Goal: Information Seeking & Learning: Learn about a topic

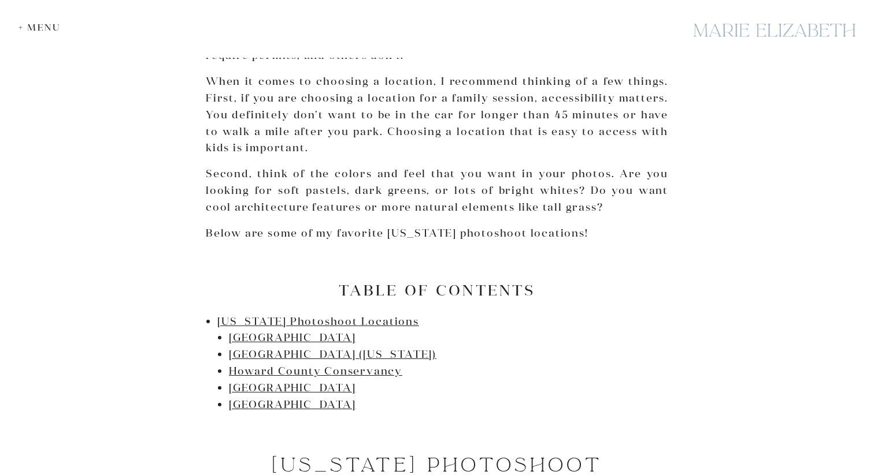
scroll to position [514, 0]
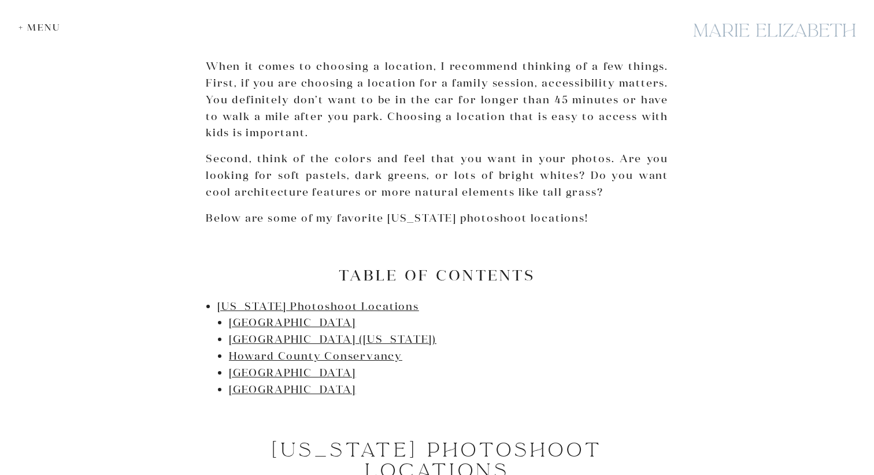
click at [268, 396] on li "Glenview Mansion" at bounding box center [448, 390] width 439 height 17
click at [272, 393] on link "Glenview Mansion" at bounding box center [292, 389] width 127 height 13
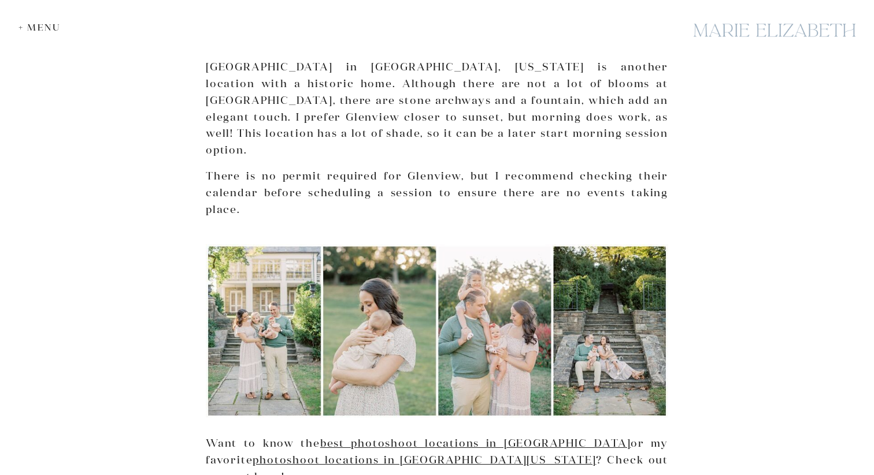
scroll to position [4088, 0]
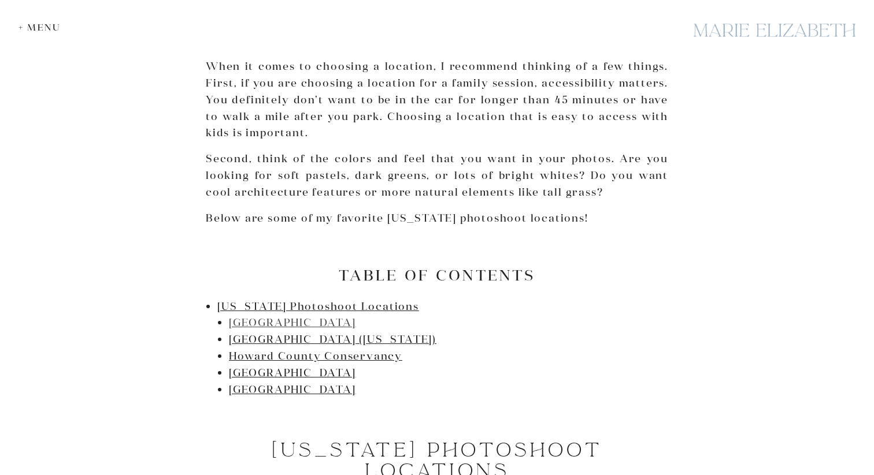
click at [294, 323] on link "Brookside Gardens" at bounding box center [292, 322] width 127 height 13
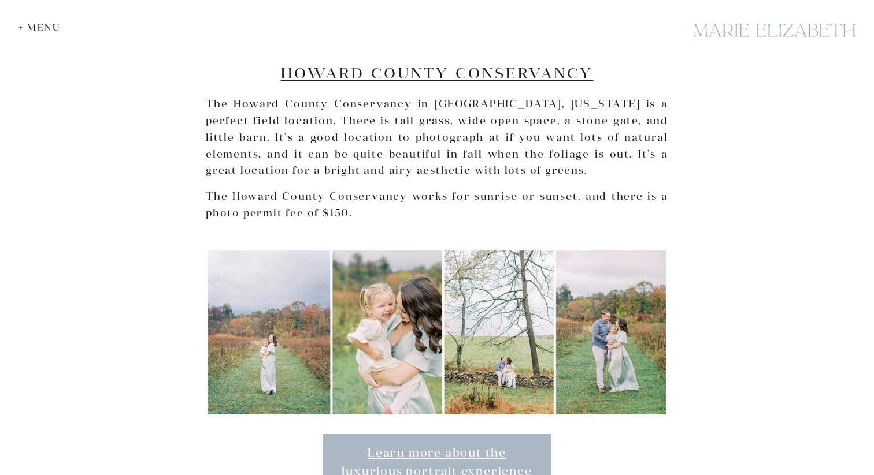
scroll to position [2494, 0]
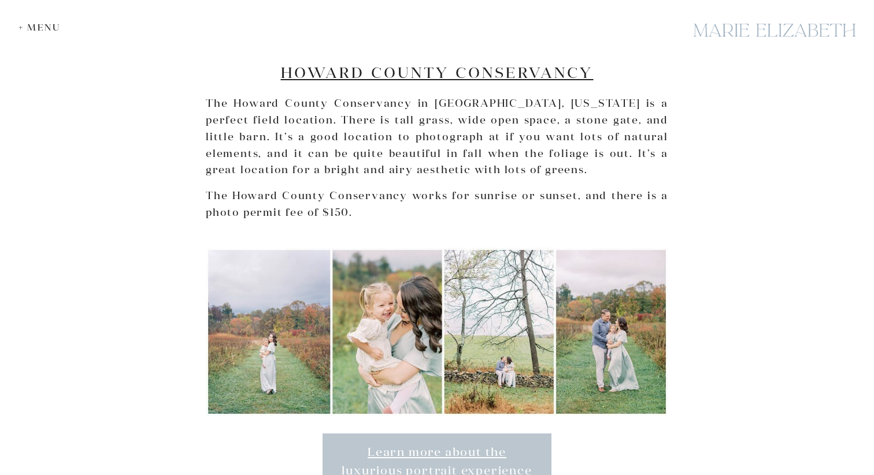
click at [430, 444] on link "Learn more about the luxurious portrait experience" at bounding box center [436, 461] width 229 height 55
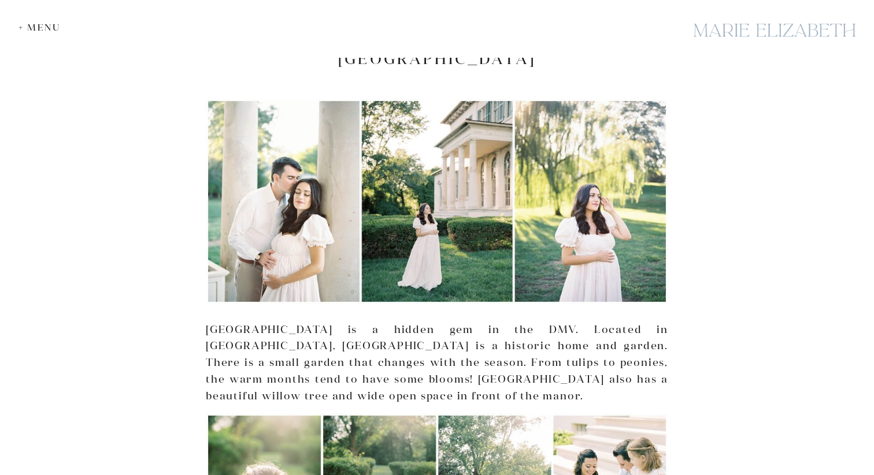
scroll to position [2964, 0]
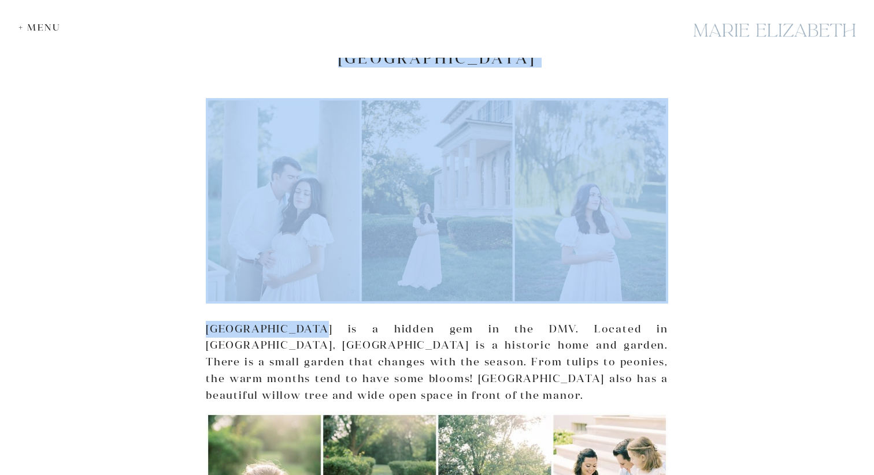
drag, startPoint x: 313, startPoint y: 292, endPoint x: 163, endPoint y: 292, distance: 150.2
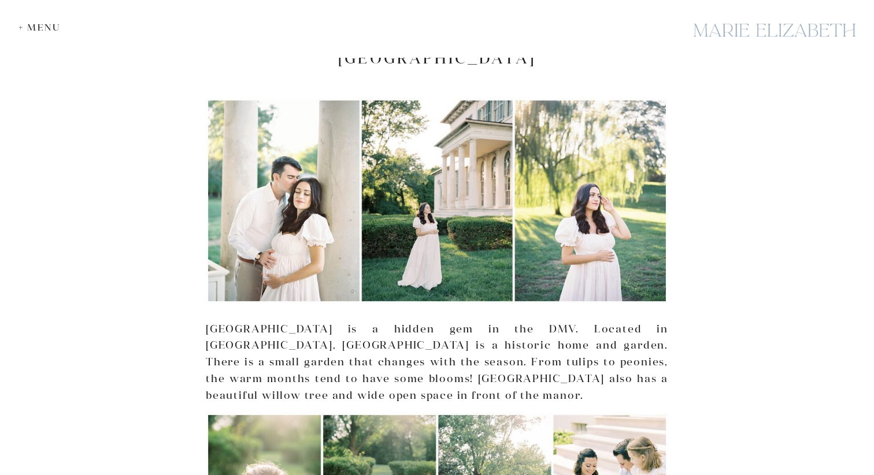
drag, startPoint x: 185, startPoint y: 292, endPoint x: 202, endPoint y: 292, distance: 17.3
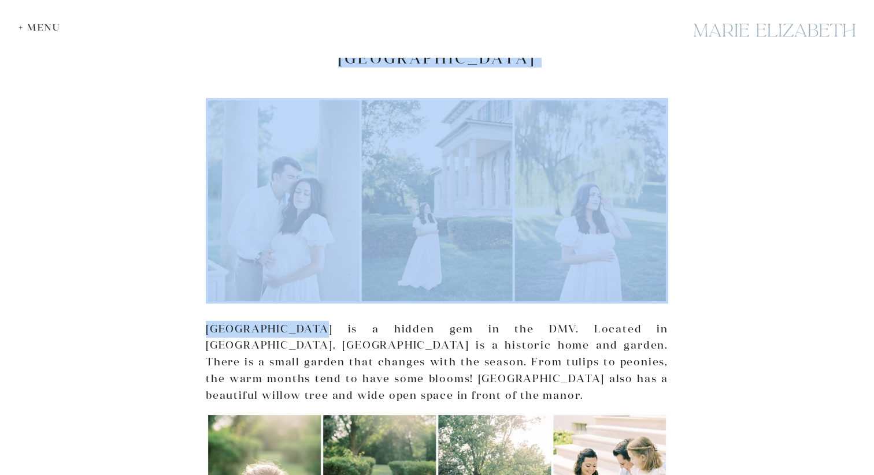
drag, startPoint x: 202, startPoint y: 292, endPoint x: 314, endPoint y: 292, distance: 112.1
click at [314, 321] on p "Riversdale Manor is a hidden gem in the DMV. Located in Riverdale Park, Riversd…" at bounding box center [437, 362] width 462 height 83
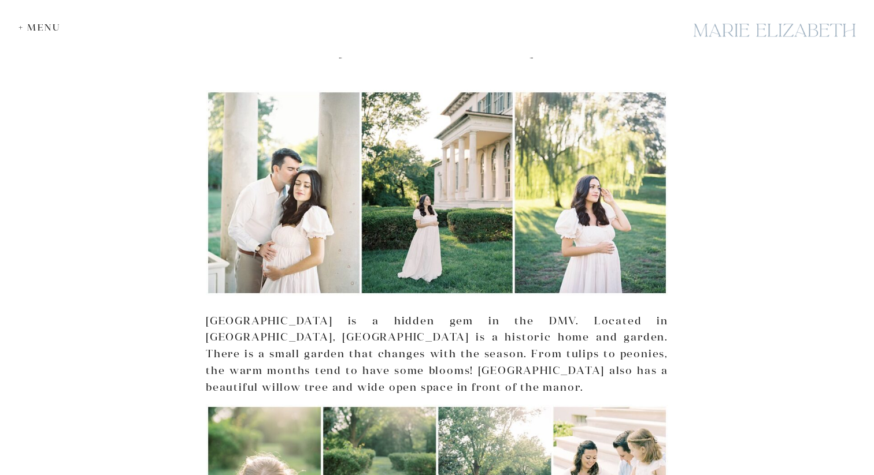
scroll to position [2951, 0]
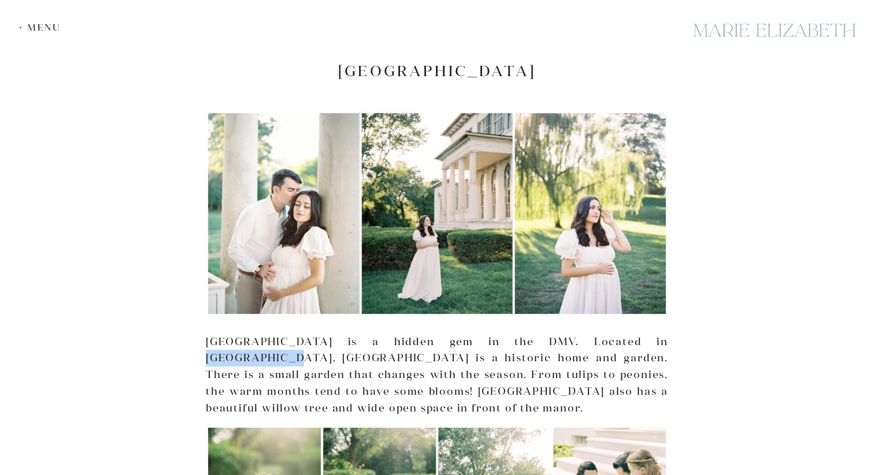
drag, startPoint x: 577, startPoint y: 304, endPoint x: 662, endPoint y: 304, distance: 84.9
click at [662, 334] on p "Riversdale Manor is a hidden gem in the DMV. Located in Riverdale Park, Riversd…" at bounding box center [437, 375] width 462 height 83
copy p "Riverdale Park"
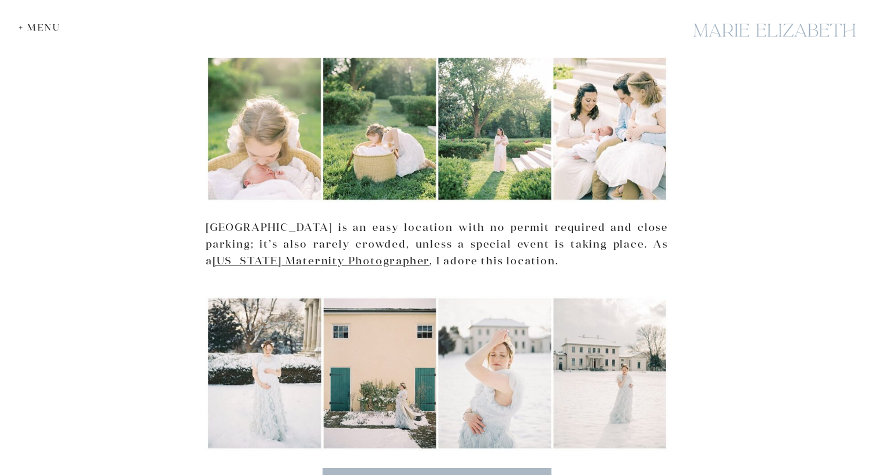
scroll to position [3337, 0]
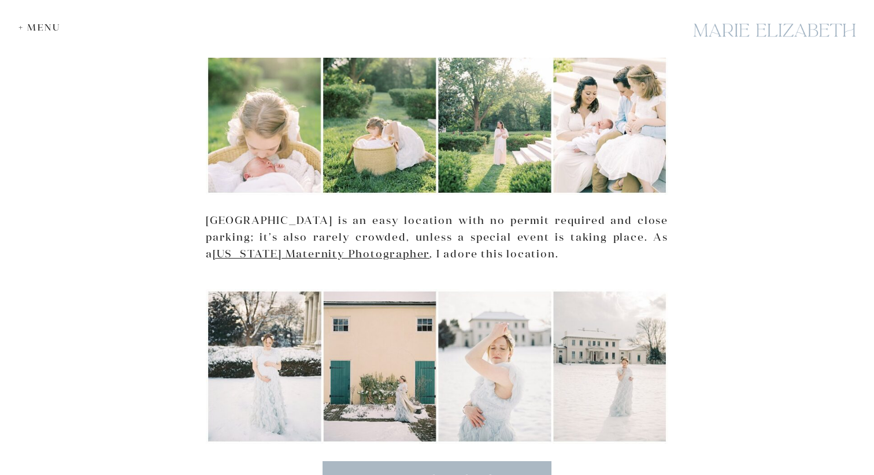
scroll to position [514, 0]
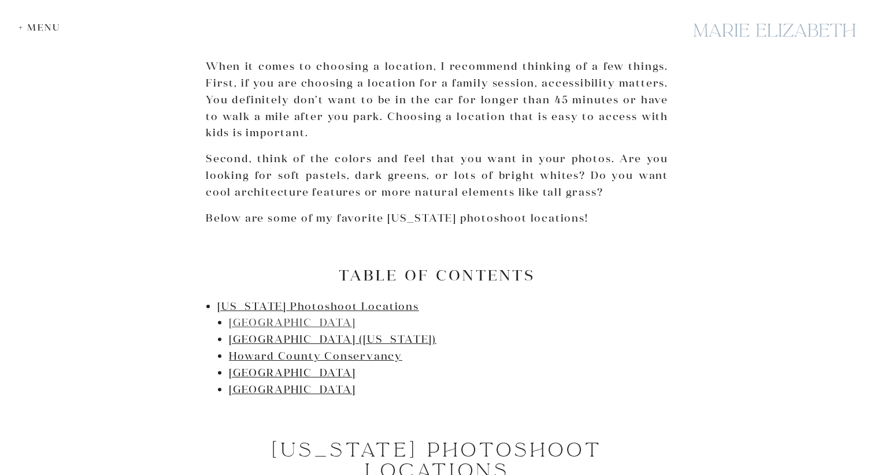
click at [314, 326] on link "Brookside Gardens" at bounding box center [292, 322] width 127 height 13
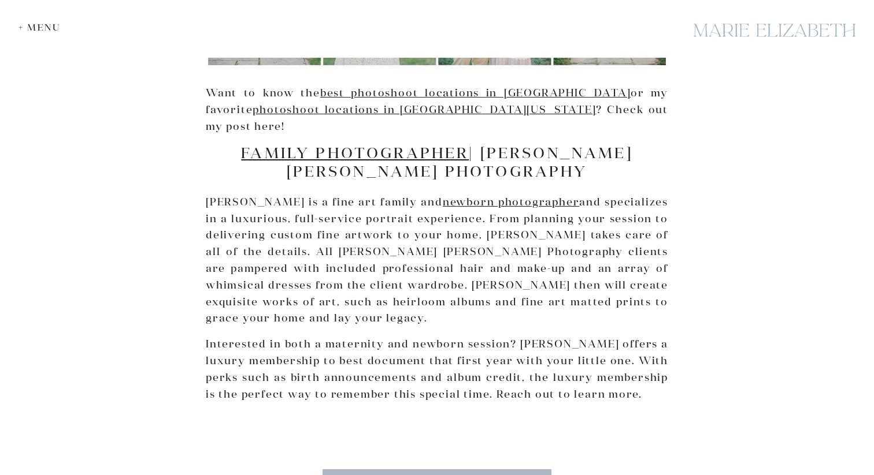
scroll to position [4424, 0]
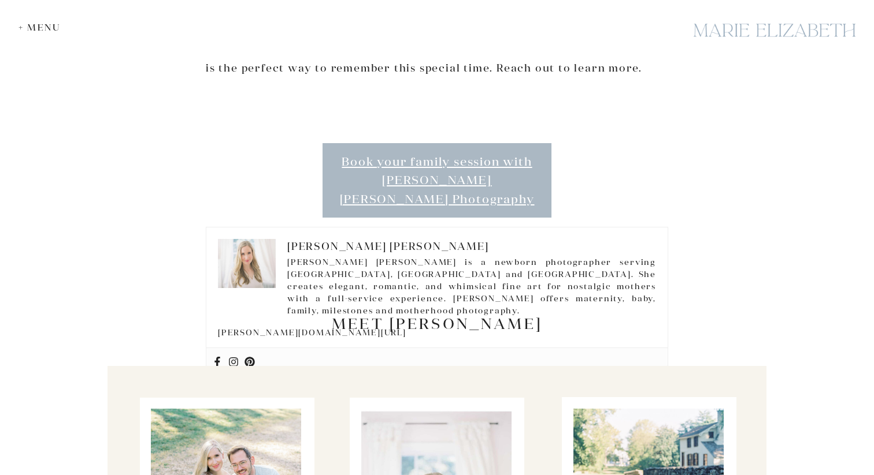
scroll to position [514, 0]
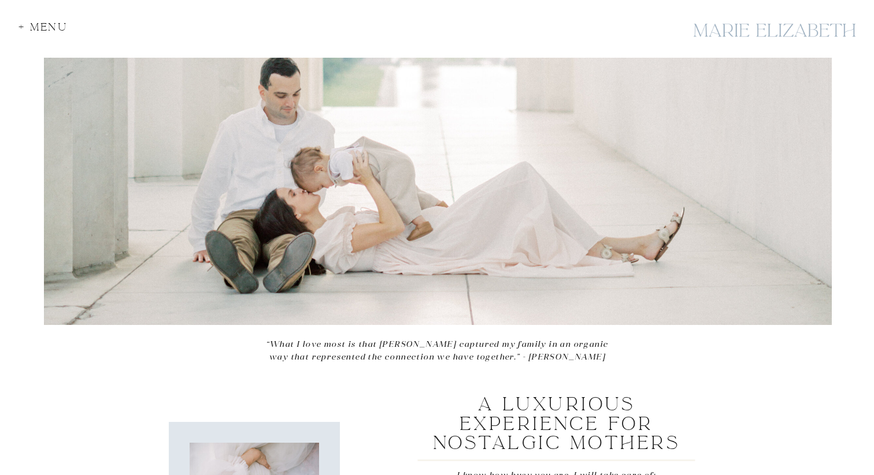
scroll to position [235, 0]
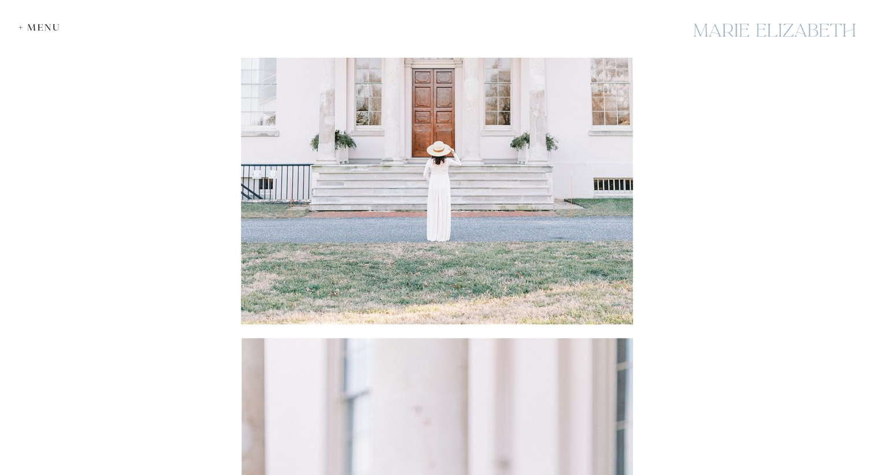
scroll to position [5505, 0]
